Goal: Task Accomplishment & Management: Manage account settings

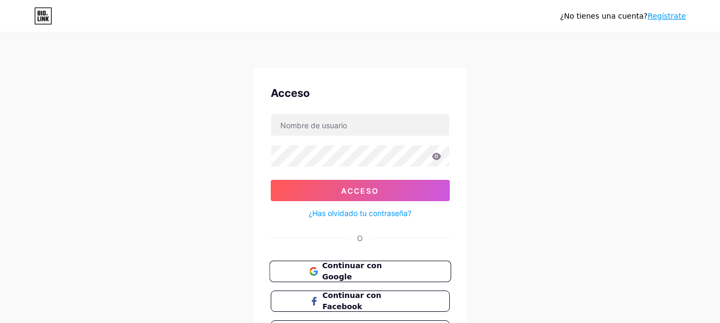
click at [405, 271] on span "Continuar con Google" at bounding box center [366, 271] width 89 height 23
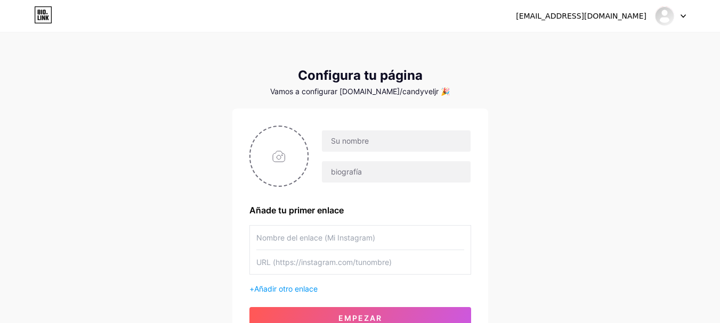
click at [681, 15] on icon at bounding box center [682, 16] width 5 height 4
click at [683, 17] on icon at bounding box center [683, 16] width 4 height 3
click at [609, 44] on link "Panel" at bounding box center [619, 43] width 132 height 29
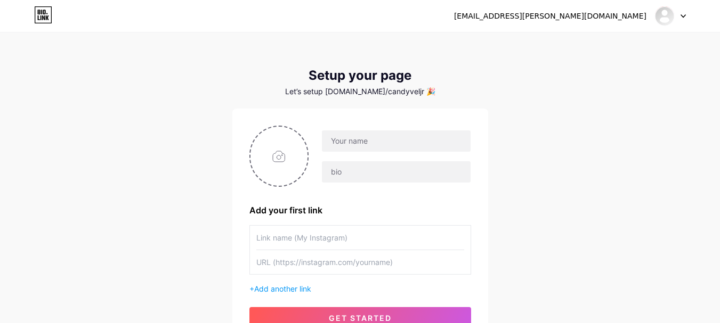
click at [406, 89] on div "Let’s setup [DOMAIN_NAME]/candyveljr 🎉" at bounding box center [360, 91] width 256 height 9
click at [682, 15] on icon at bounding box center [682, 16] width 5 height 4
click at [592, 77] on li "Logout" at bounding box center [619, 72] width 132 height 29
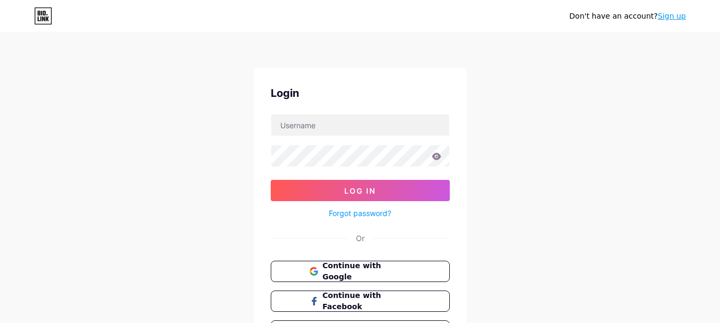
click at [584, 71] on div "Don't have an account? Sign up Login Log In Forgot password? Or Continue with G…" at bounding box center [360, 196] width 720 height 393
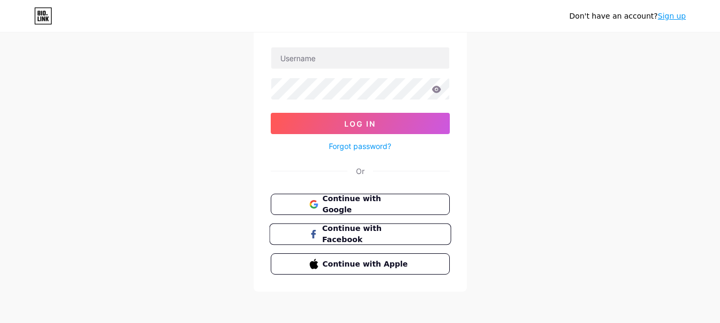
scroll to position [69, 0]
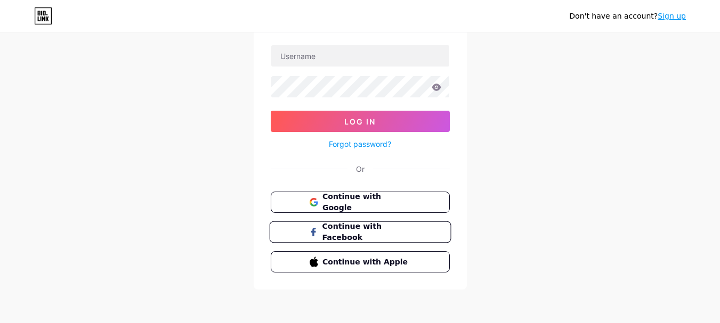
click at [429, 227] on button "Continue with Facebook" at bounding box center [360, 233] width 182 height 22
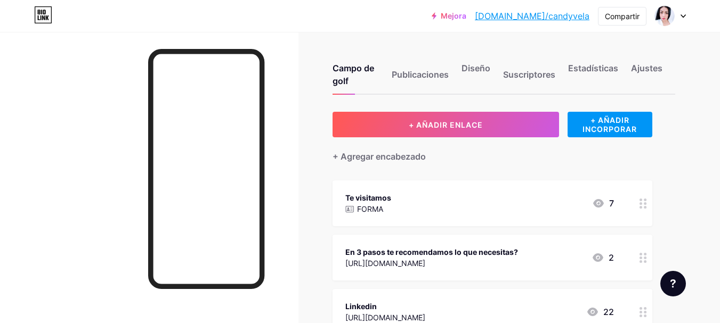
scroll to position [53, 0]
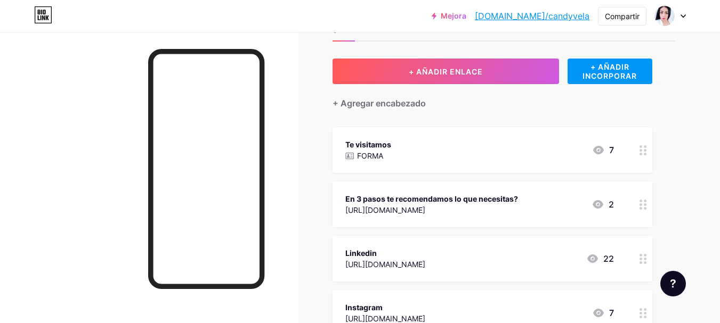
click at [430, 152] on div "Te visitamos FORMA 7" at bounding box center [479, 150] width 268 height 24
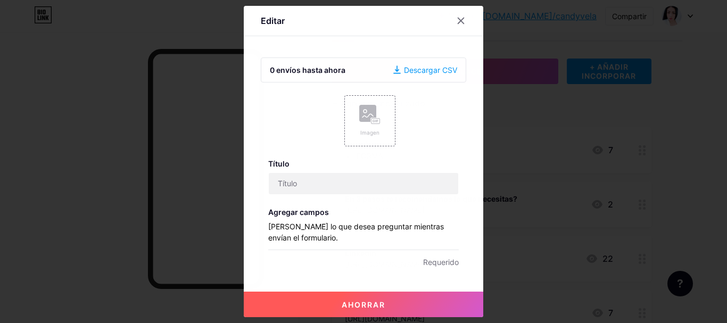
type input "Te visitamos"
type input "[EMAIL_ADDRESS][DOMAIN_NAME]"
type input "Consultas"
click at [554, 148] on div at bounding box center [363, 161] width 727 height 323
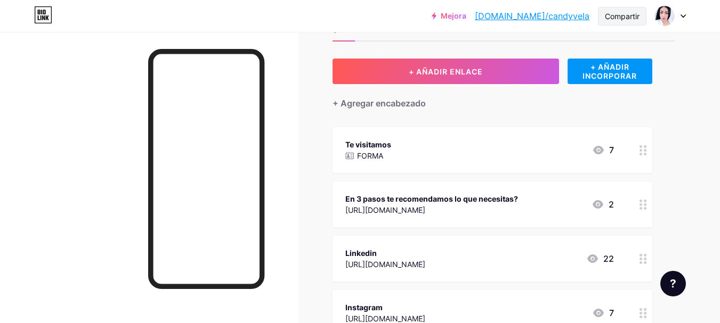
click at [634, 19] on font "Compartir" at bounding box center [621, 16] width 35 height 9
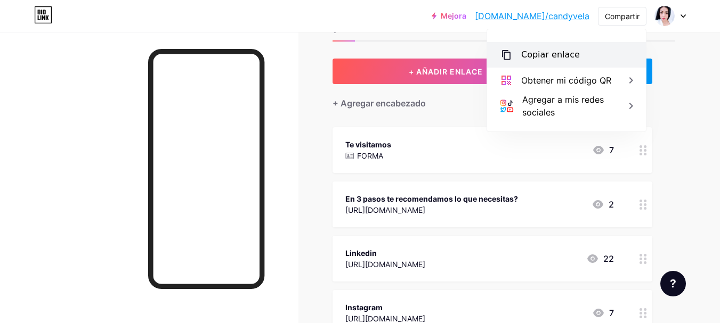
click at [566, 56] on font "Copiar enlace" at bounding box center [550, 55] width 59 height 10
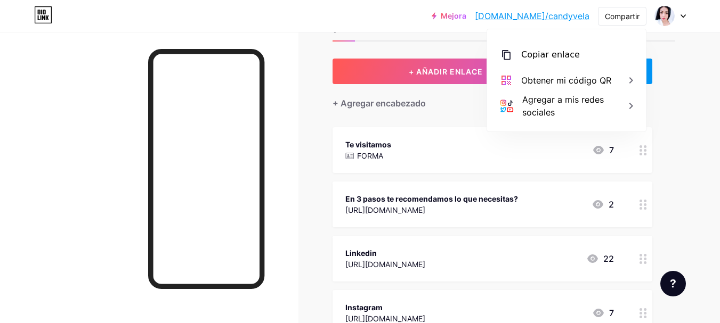
click at [425, 212] on font "[URL][DOMAIN_NAME]" at bounding box center [385, 210] width 80 height 9
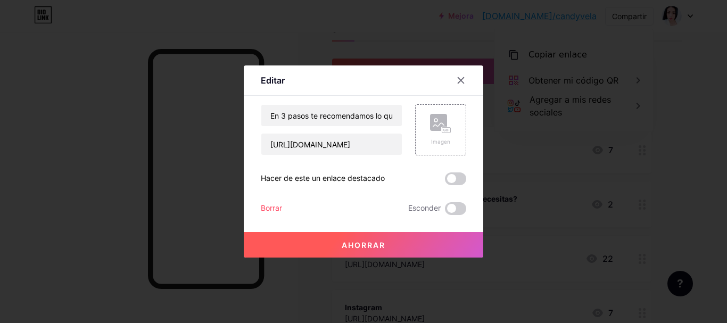
click at [573, 206] on div at bounding box center [363, 161] width 727 height 323
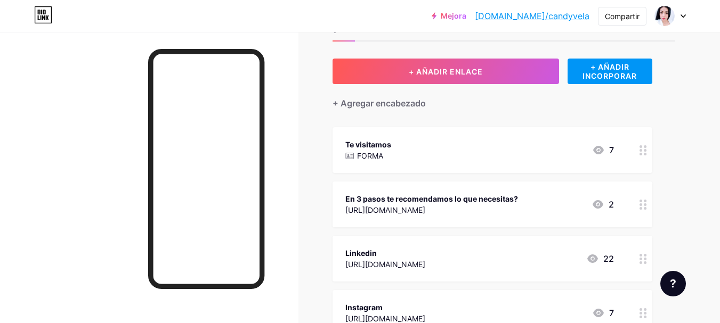
click at [519, 208] on div "En 3 pasos te recomendamos lo que necesitas? [URL][DOMAIN_NAME] 2" at bounding box center [479, 204] width 268 height 24
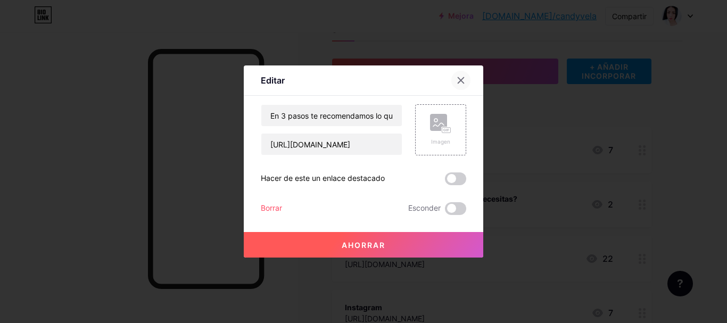
click at [459, 80] on icon at bounding box center [461, 80] width 9 height 9
